Goal: Transaction & Acquisition: Book appointment/travel/reservation

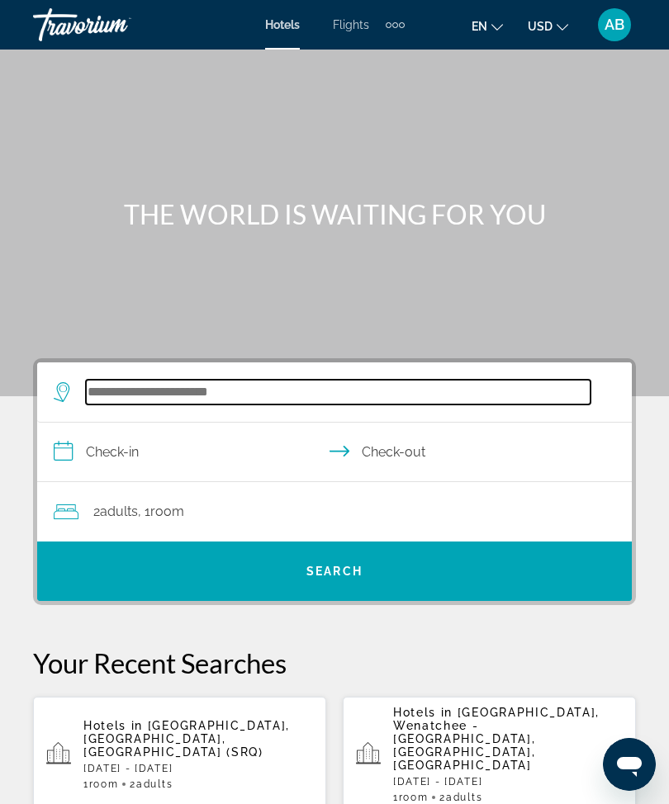
click at [187, 390] on input "Search hotel destination" at bounding box center [338, 392] width 505 height 25
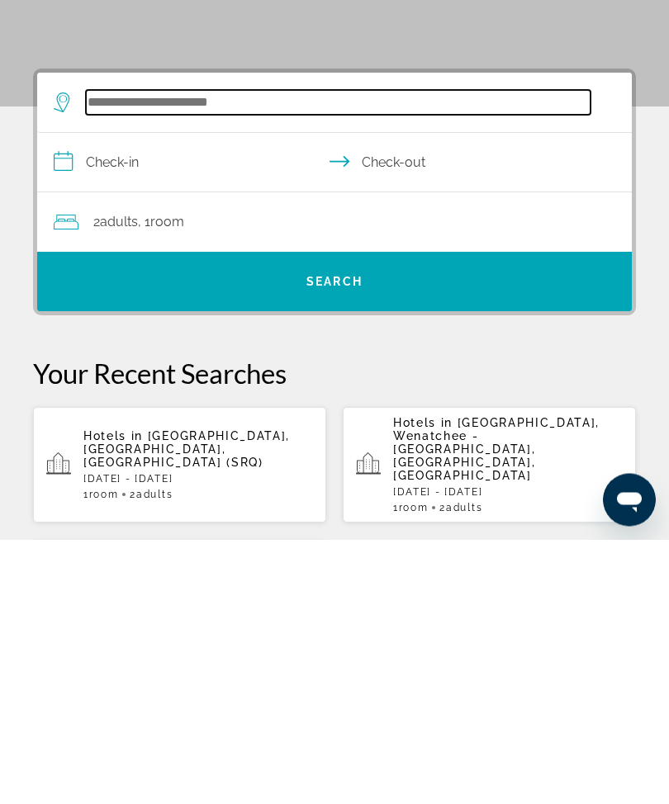
scroll to position [40, 0]
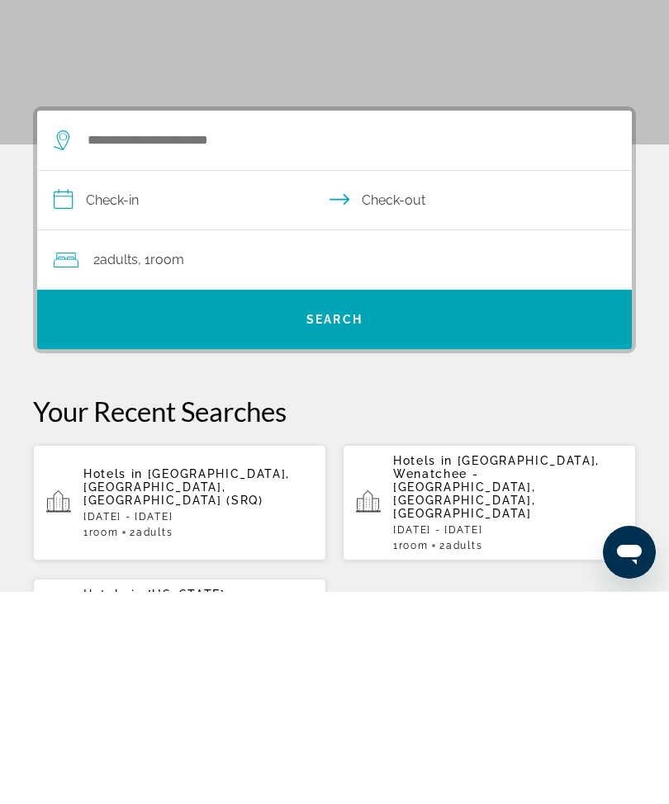
click at [197, 680] on p "Hotels in [GEOGRAPHIC_DATA], [GEOGRAPHIC_DATA], [GEOGRAPHIC_DATA] (SRQ)" at bounding box center [198, 700] width 230 height 40
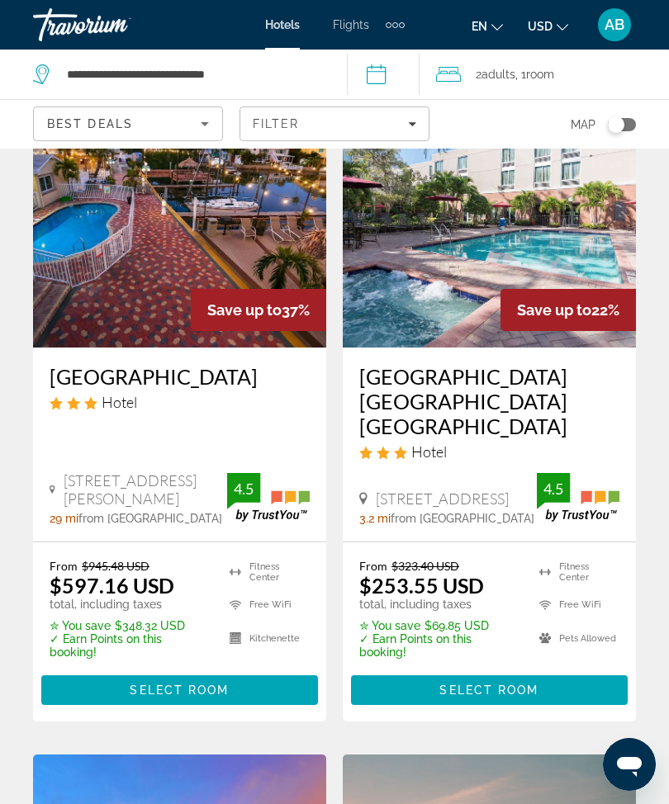
scroll to position [126, 0]
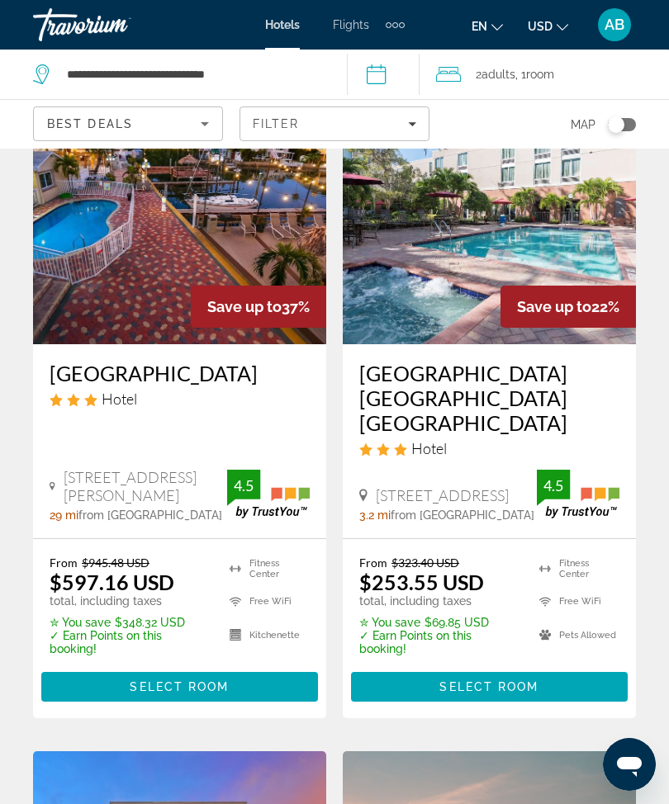
click at [189, 680] on span "Select Room" at bounding box center [179, 686] width 99 height 13
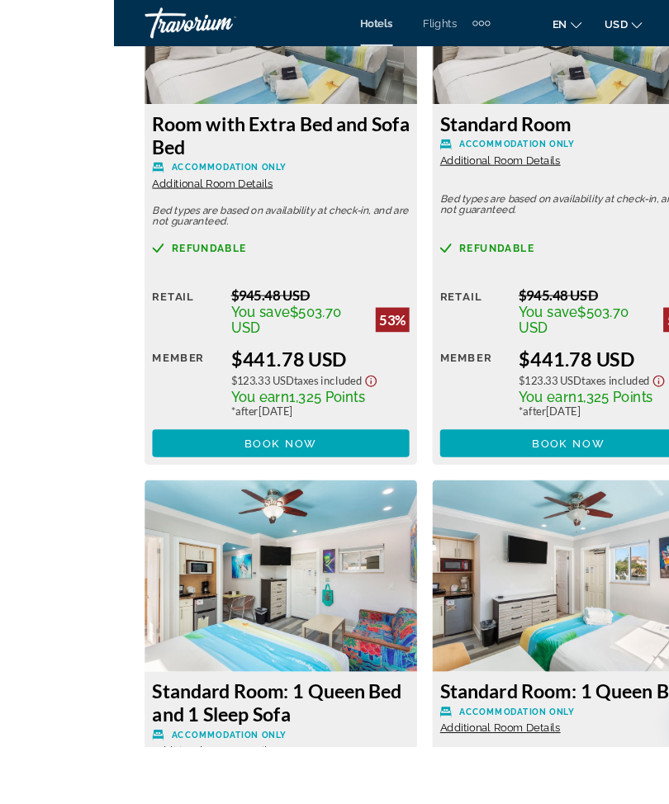
scroll to position [3176, 0]
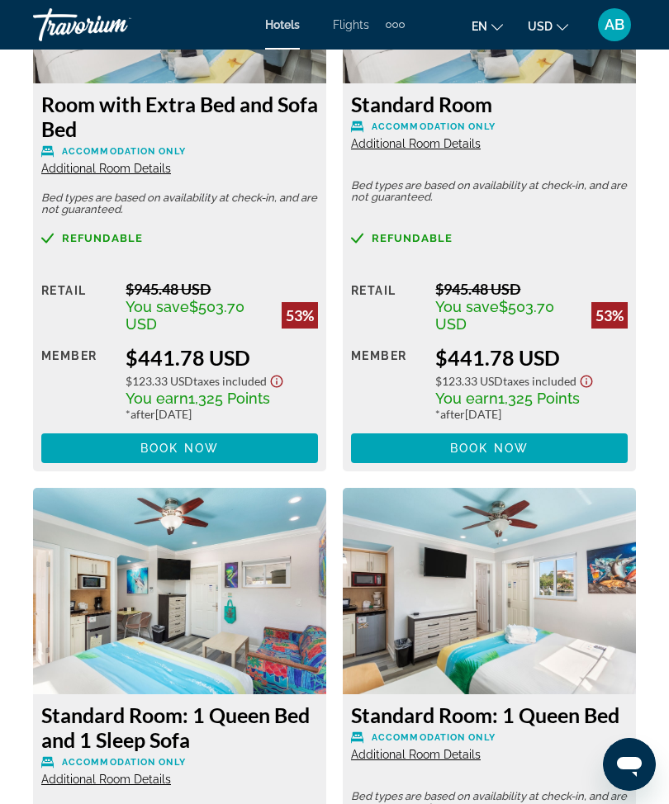
click at [225, 456] on span "Main content" at bounding box center [179, 449] width 277 height 40
